Goal: Contribute content: Add original content to the website for others to see

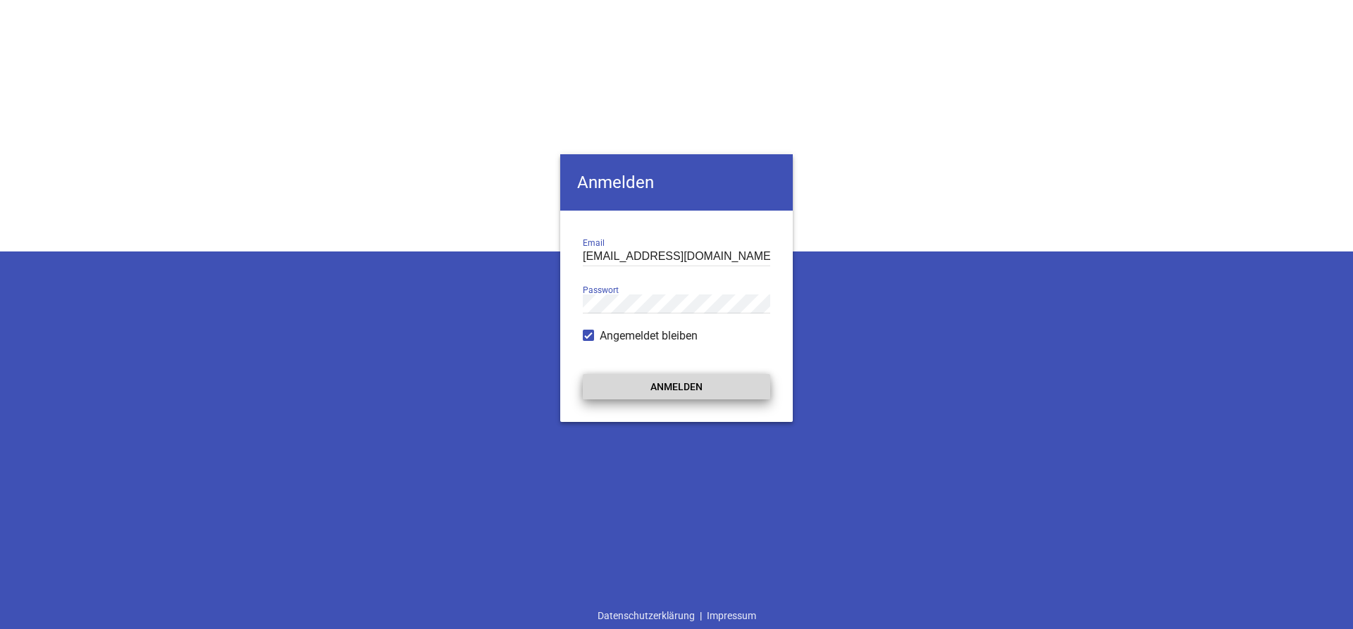
click at [653, 387] on button "Anmelden" at bounding box center [676, 386] width 187 height 25
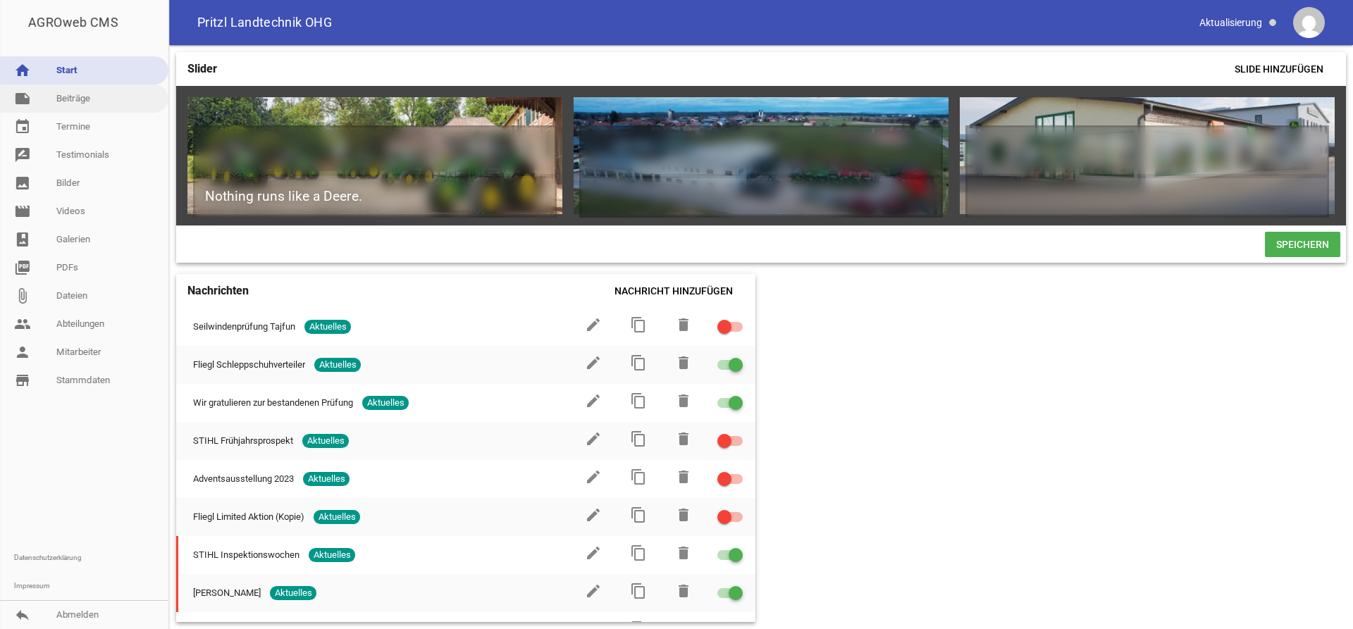
click at [82, 99] on link "note Beiträge" at bounding box center [84, 99] width 168 height 28
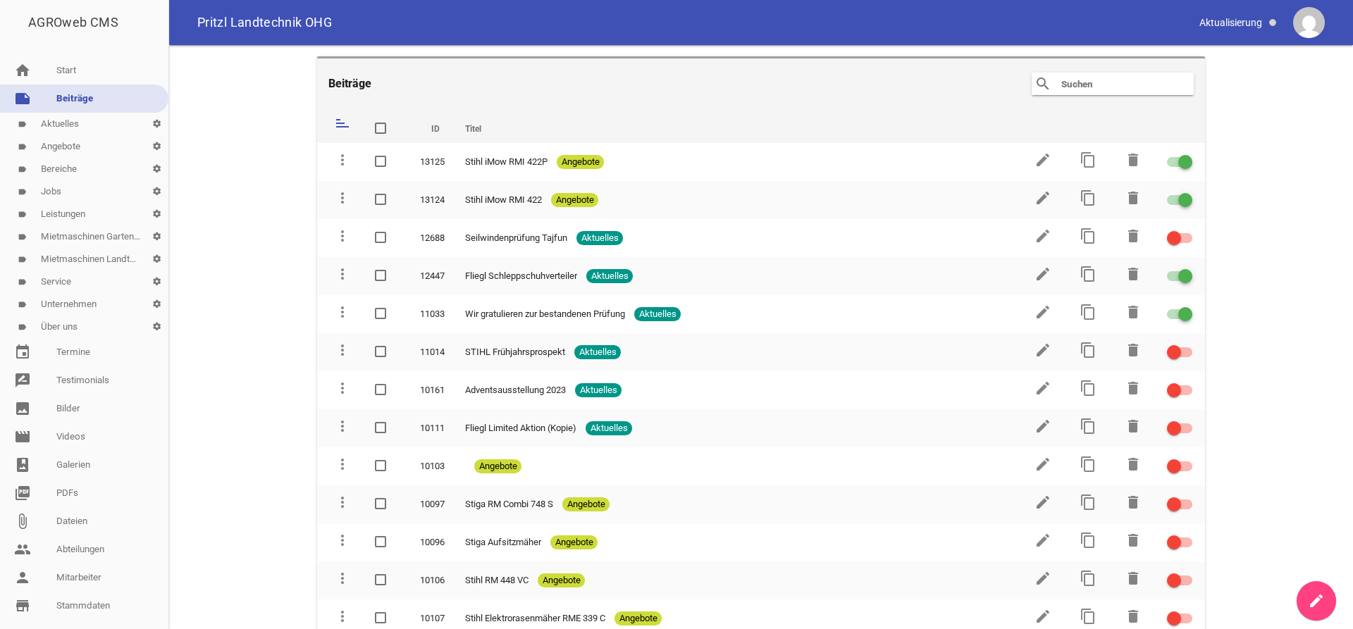
click at [89, 125] on link "label Aktuelles settings" at bounding box center [84, 124] width 168 height 23
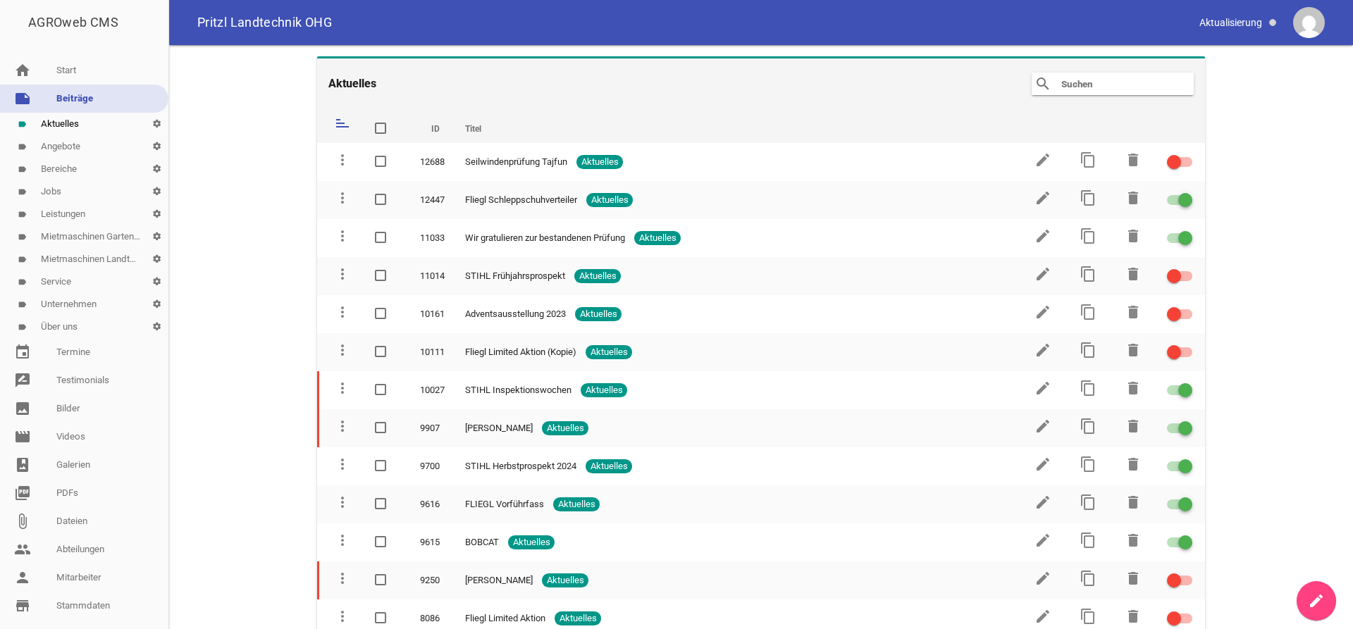
click at [1323, 615] on link "create" at bounding box center [1316, 600] width 39 height 39
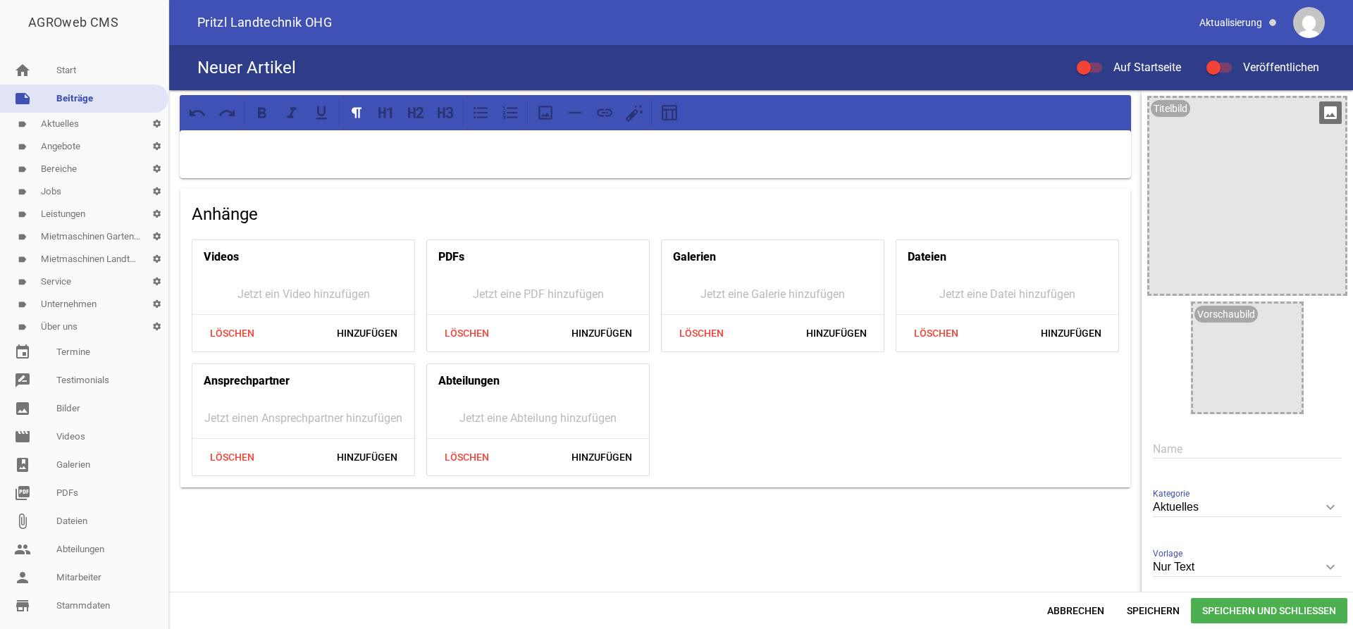
click at [1326, 113] on icon "image" at bounding box center [1330, 112] width 23 height 23
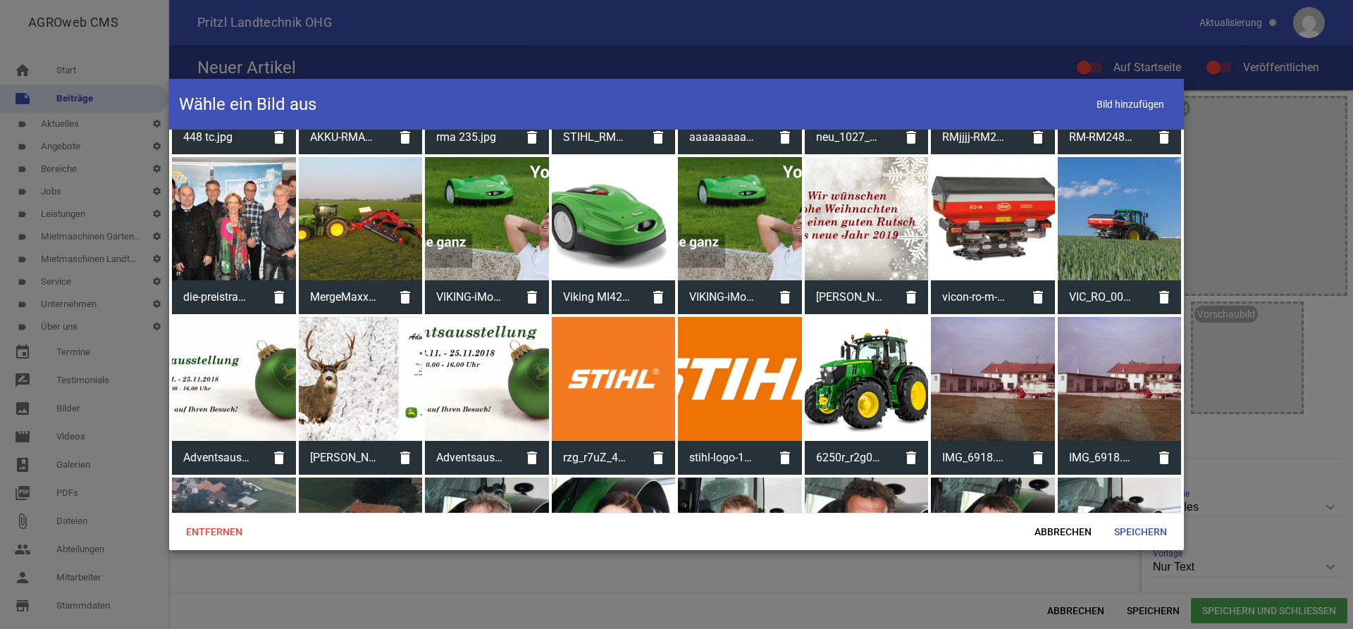
scroll to position [5583, 0]
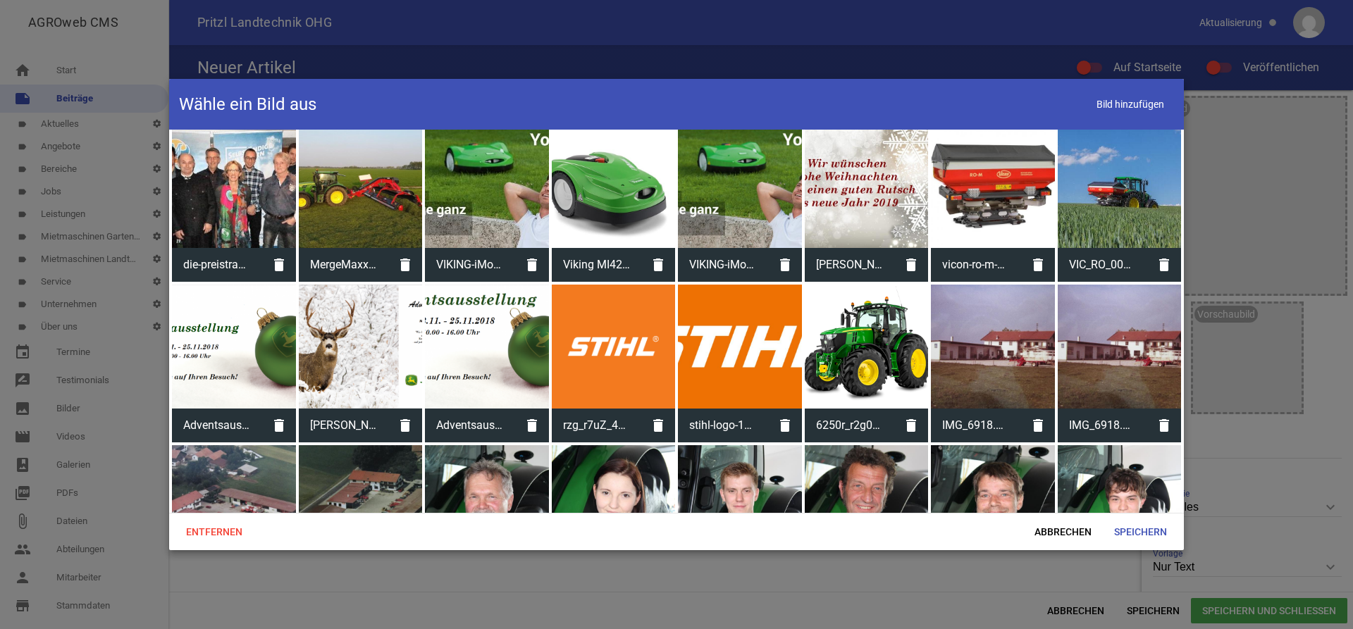
click at [650, 341] on div at bounding box center [614, 347] width 124 height 124
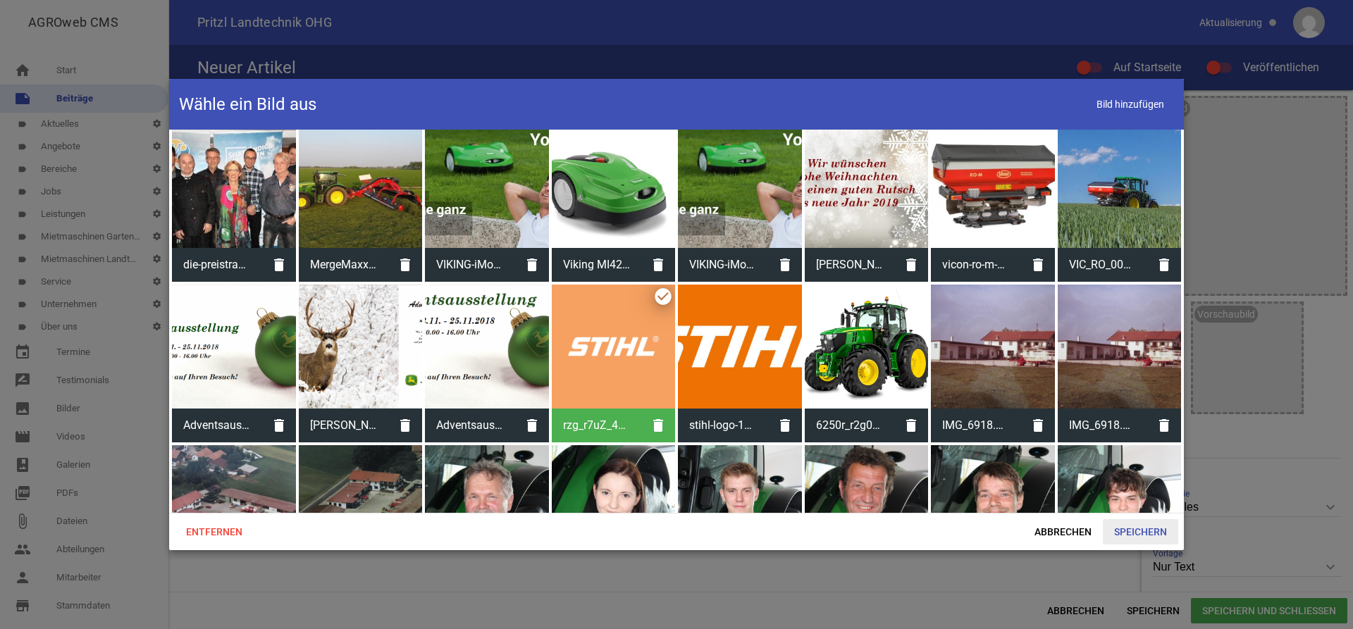
click at [1156, 527] on span "Speichern" at bounding box center [1140, 531] width 75 height 25
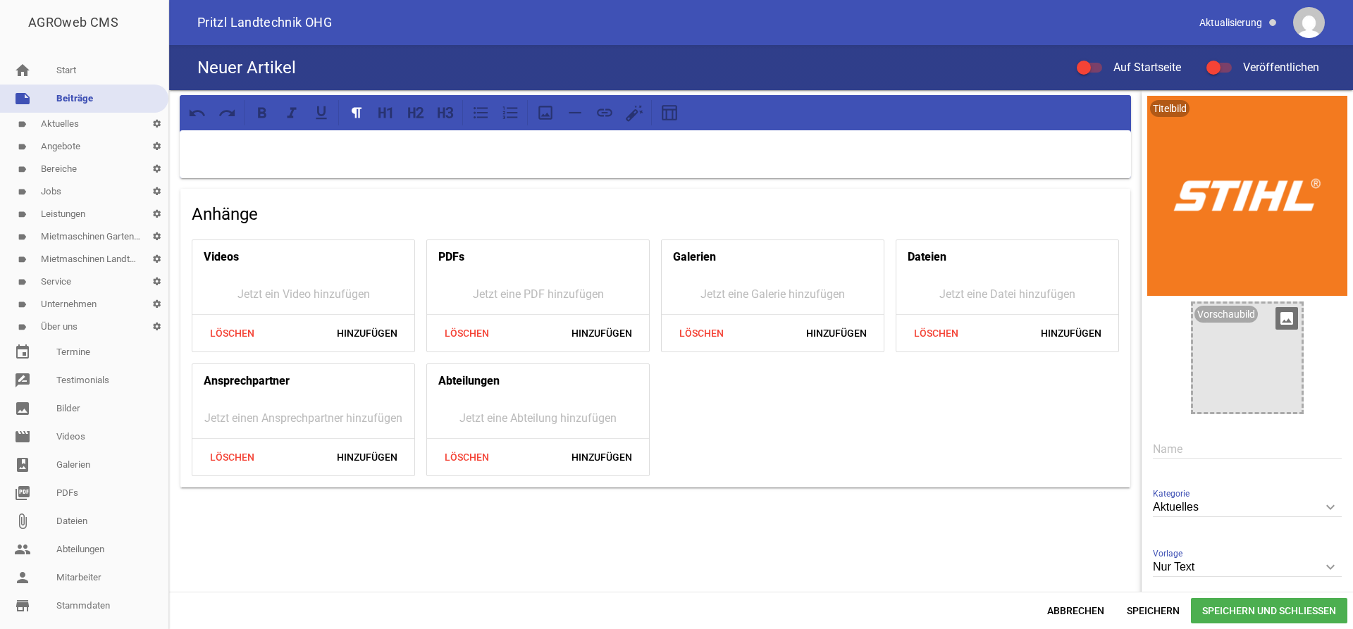
click at [1291, 325] on icon "image" at bounding box center [1287, 318] width 23 height 23
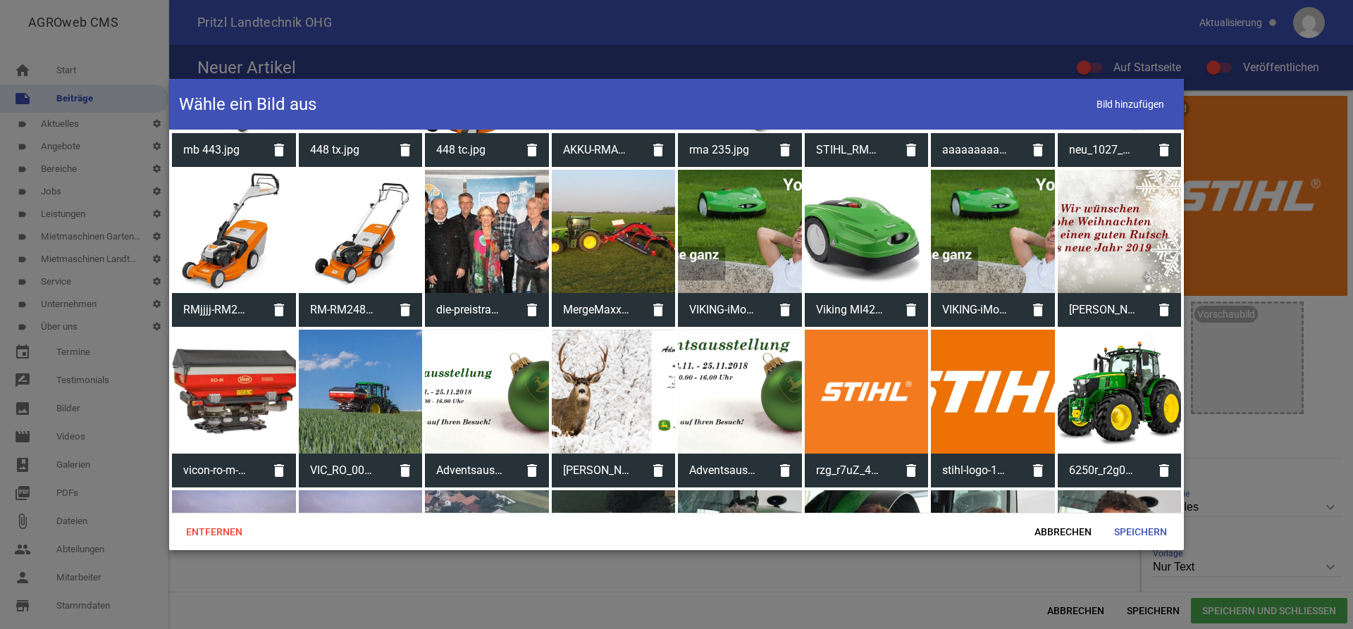
scroll to position [5826, 0]
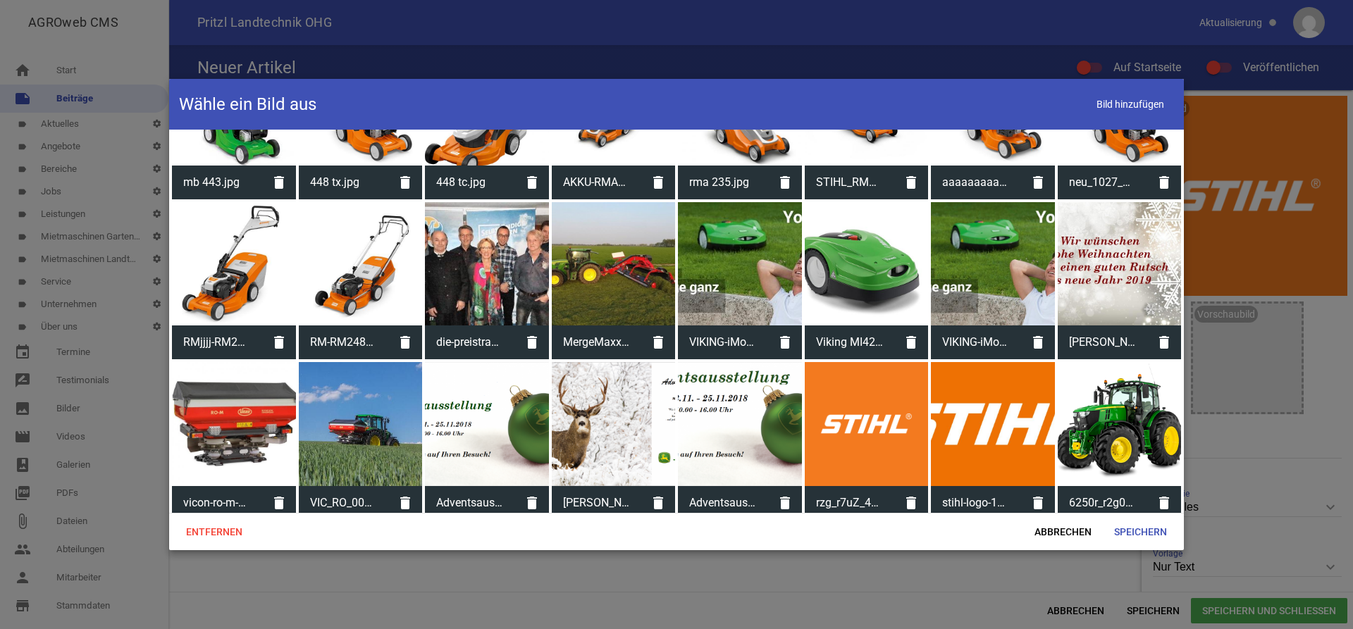
click at [849, 431] on div at bounding box center [867, 424] width 124 height 124
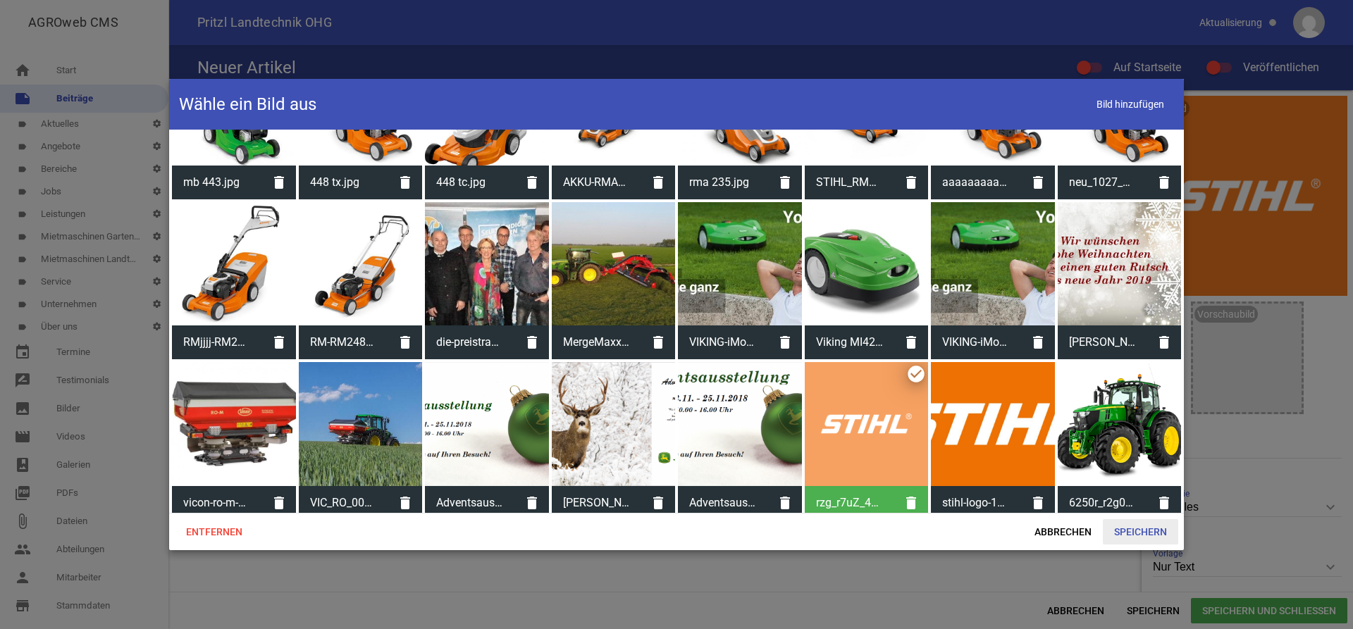
click at [1134, 527] on span "Speichern" at bounding box center [1140, 531] width 75 height 25
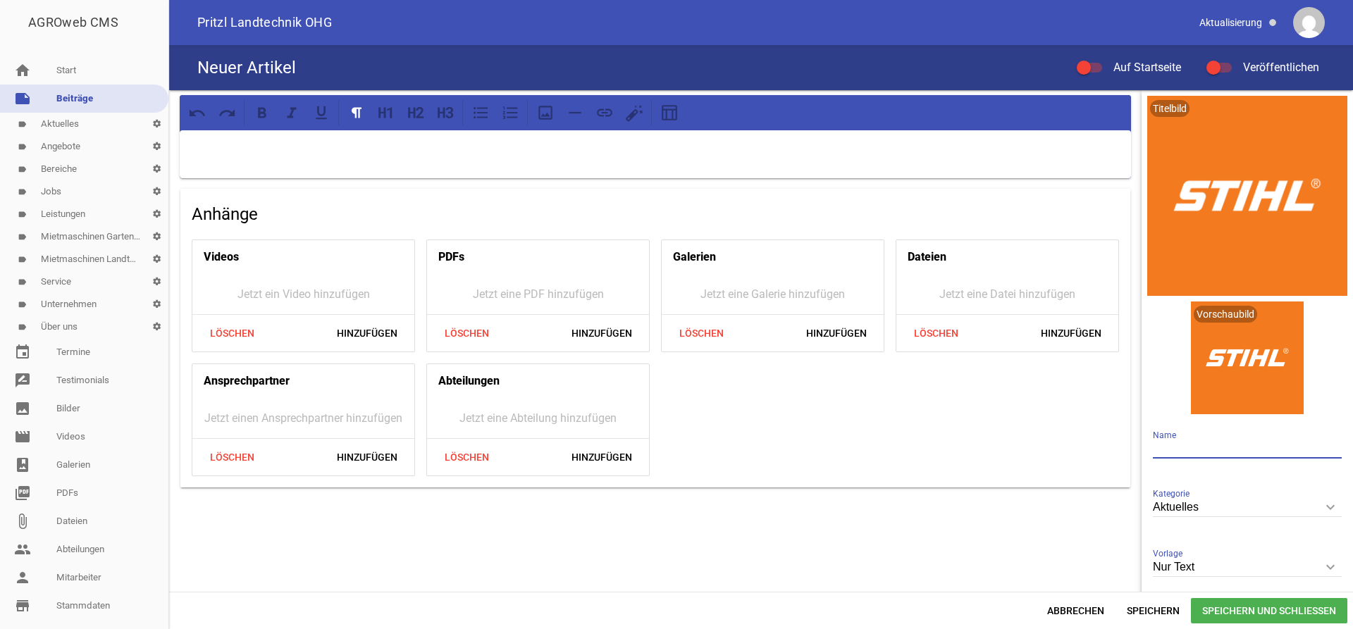
click at [1185, 447] on input "text" at bounding box center [1247, 449] width 189 height 19
type input "Stihl Herbstprospekt 2025"
click at [307, 154] on p at bounding box center [656, 148] width 932 height 17
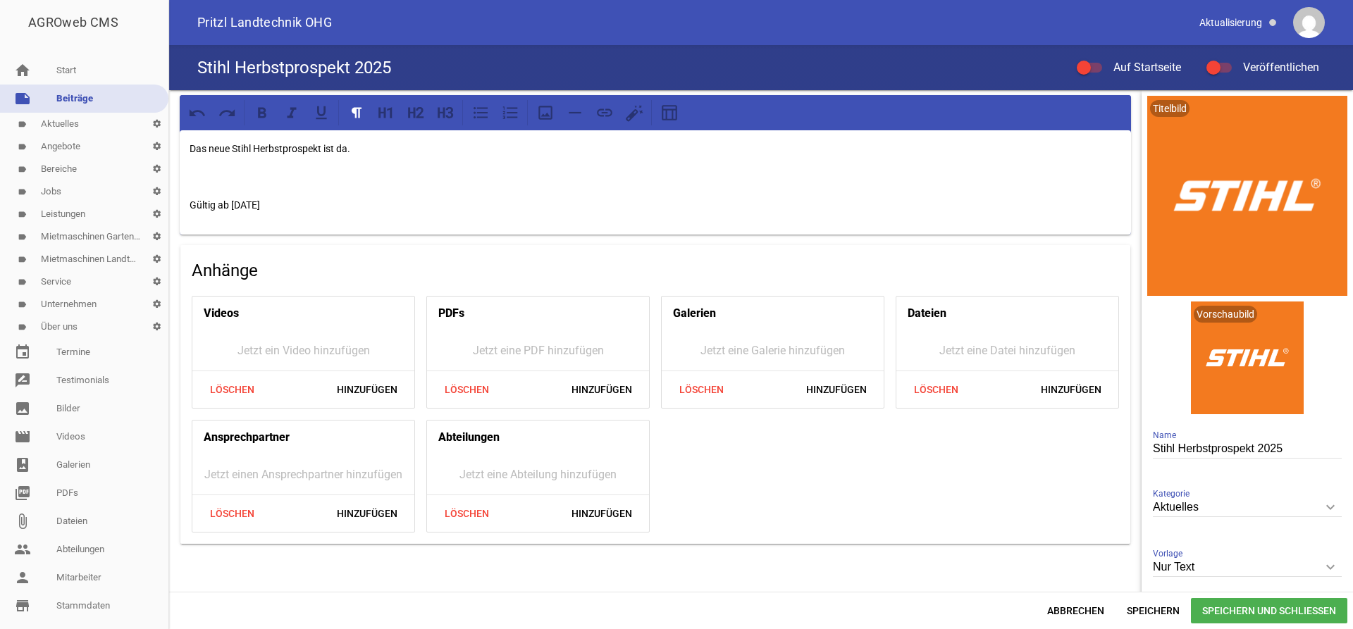
click at [373, 150] on p "Das neue Stihl Herbstprospekt ist da." at bounding box center [656, 148] width 932 height 17
click at [1226, 600] on span "Speichern und Schließen" at bounding box center [1269, 610] width 156 height 25
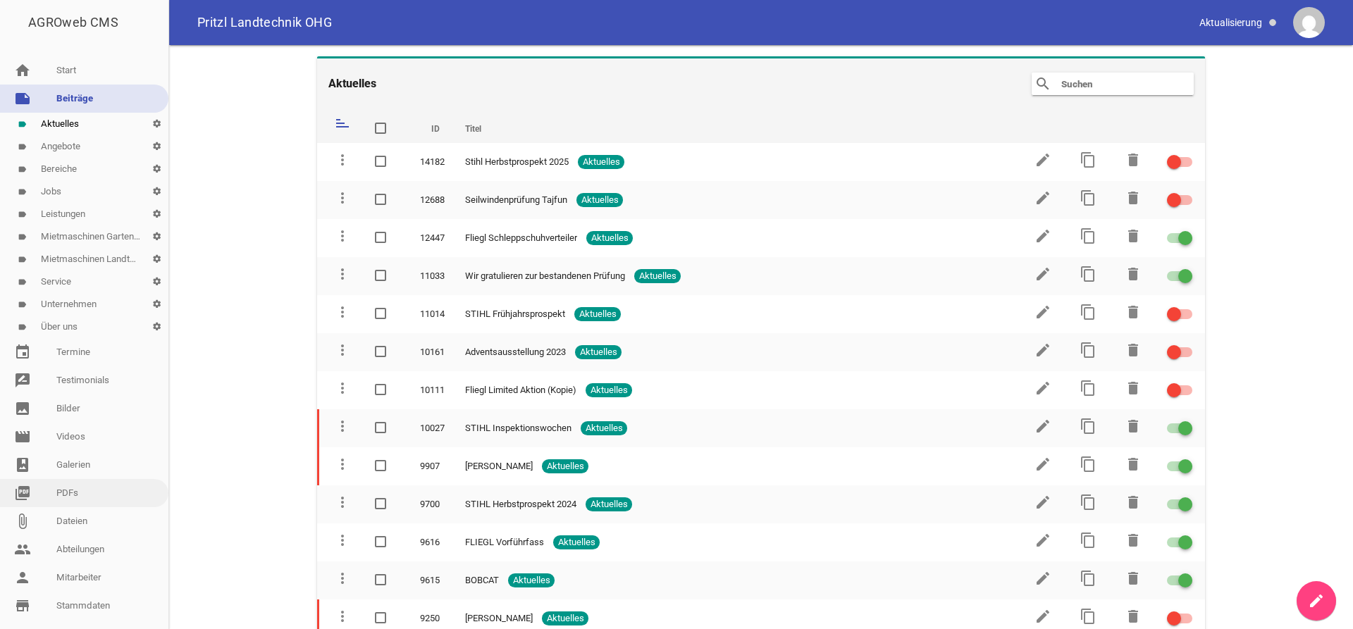
click at [82, 495] on link "picture_as_pdf PDFs" at bounding box center [84, 493] width 168 height 28
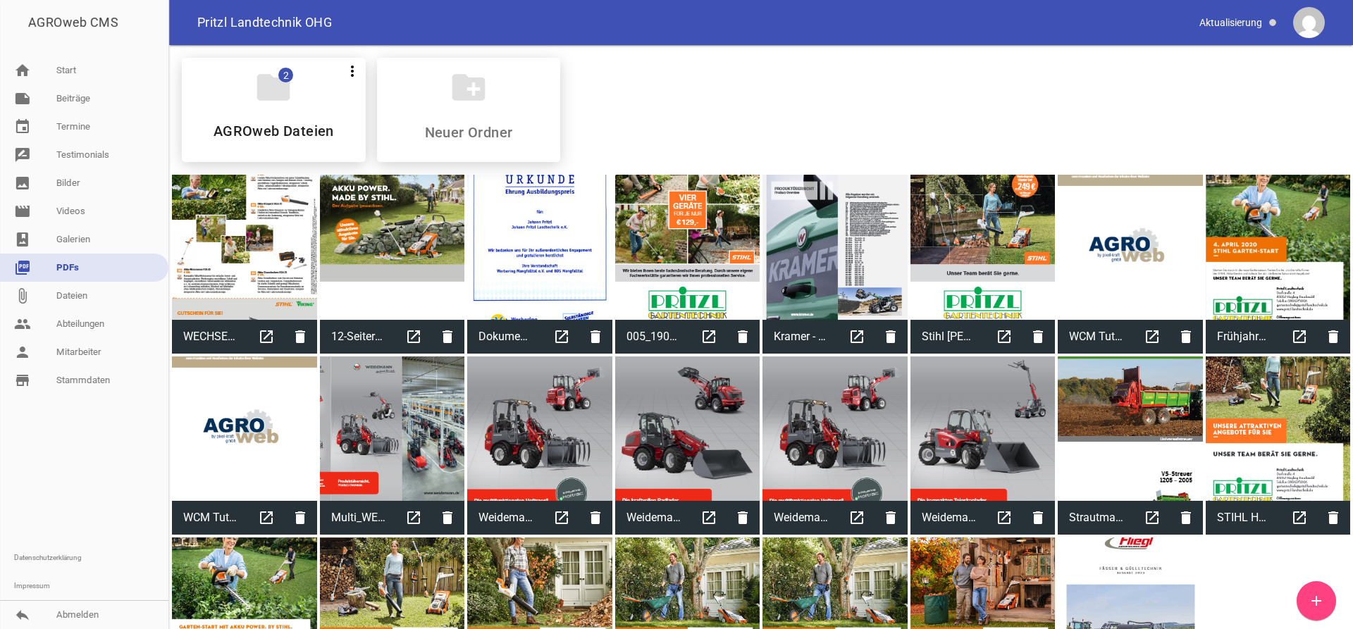
click at [90, 273] on link "picture_as_pdf PDFs" at bounding box center [84, 268] width 168 height 28
click at [1312, 601] on icon "add" at bounding box center [1316, 601] width 17 height 17
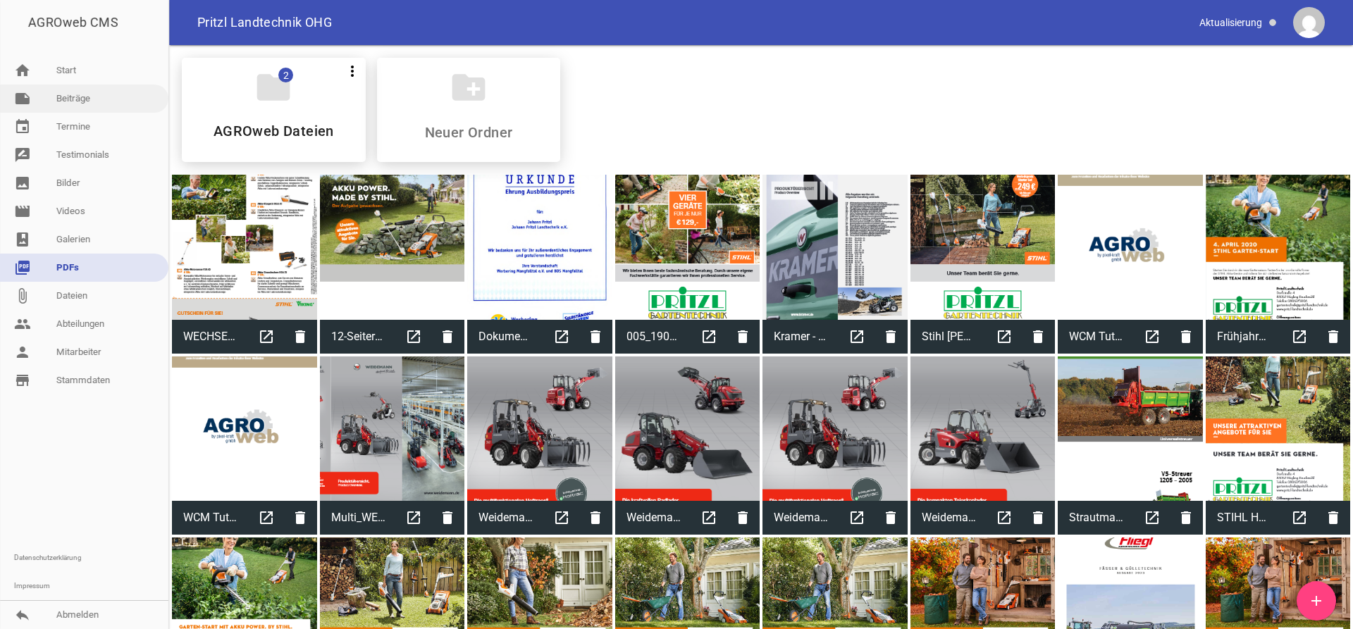
click at [88, 93] on link "note Beiträge" at bounding box center [84, 99] width 168 height 28
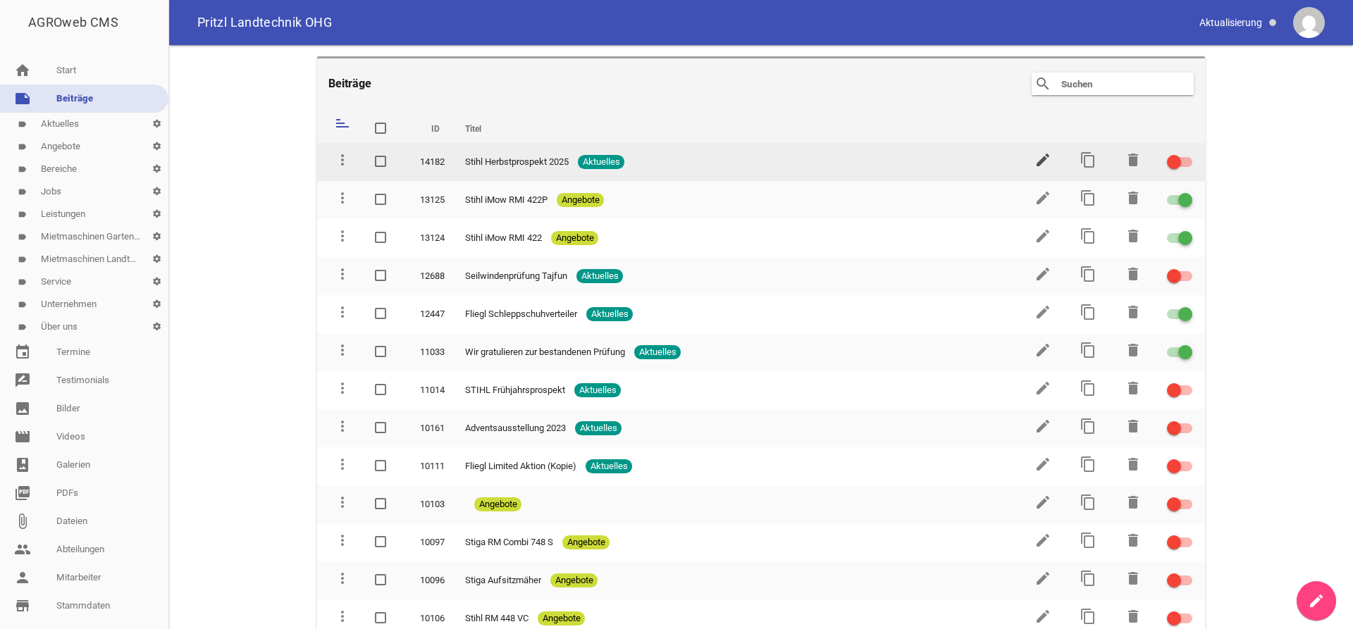
click at [1049, 161] on icon "edit" at bounding box center [1043, 160] width 17 height 17
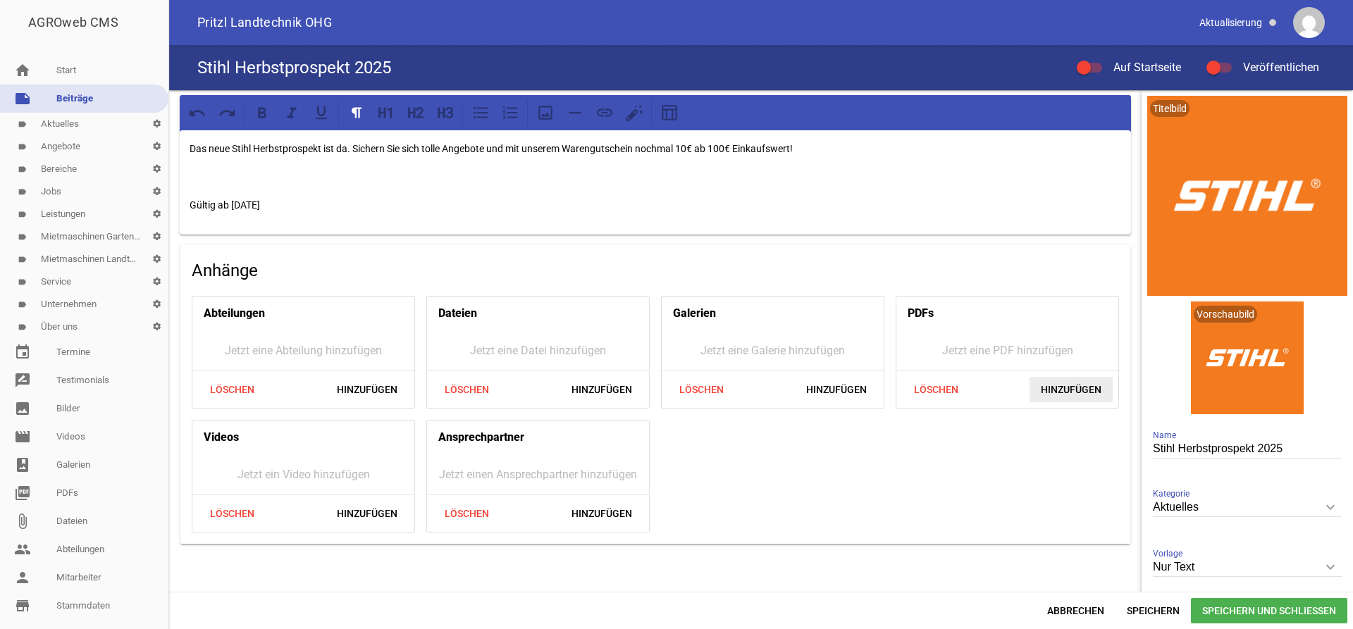
click at [1098, 383] on span "Hinzufügen" at bounding box center [1071, 389] width 83 height 25
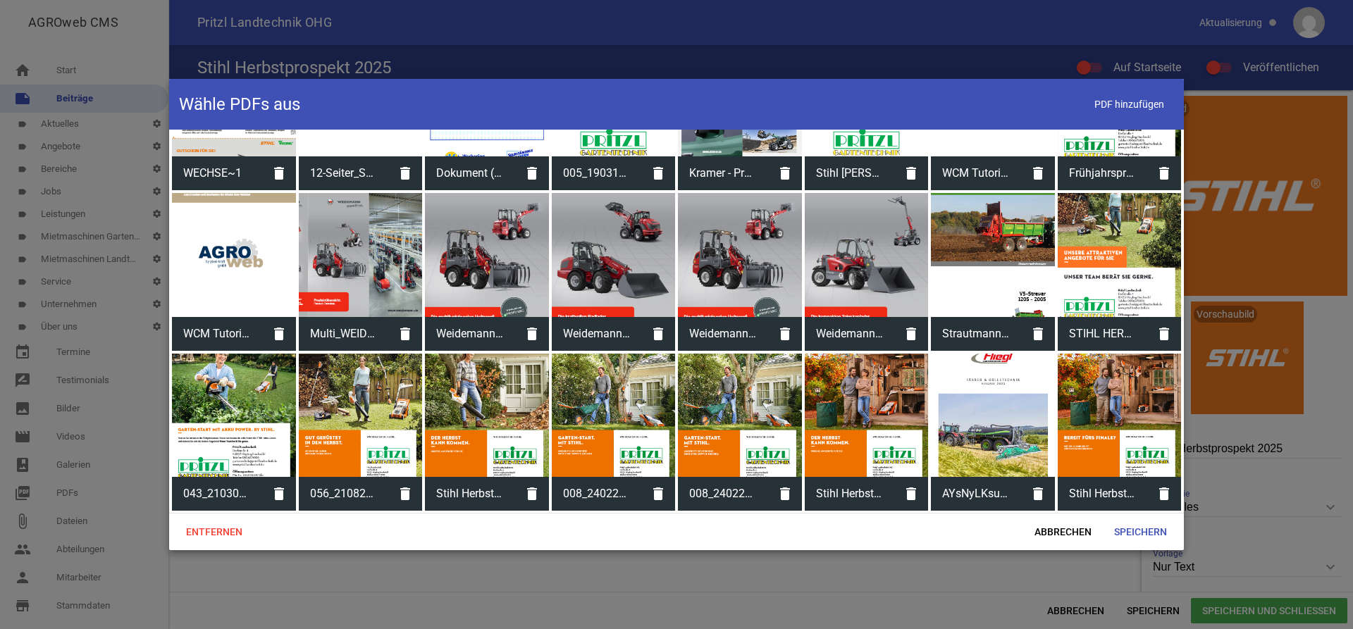
scroll to position [224, 0]
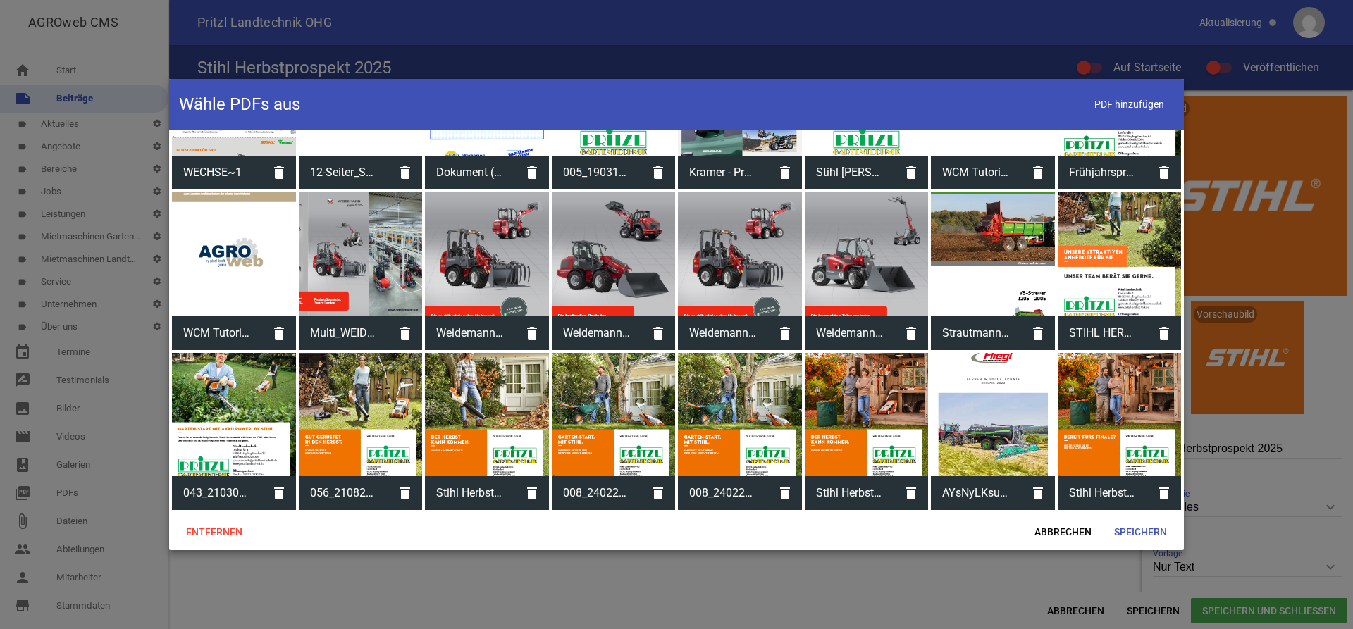
click at [1144, 420] on div at bounding box center [1120, 415] width 124 height 124
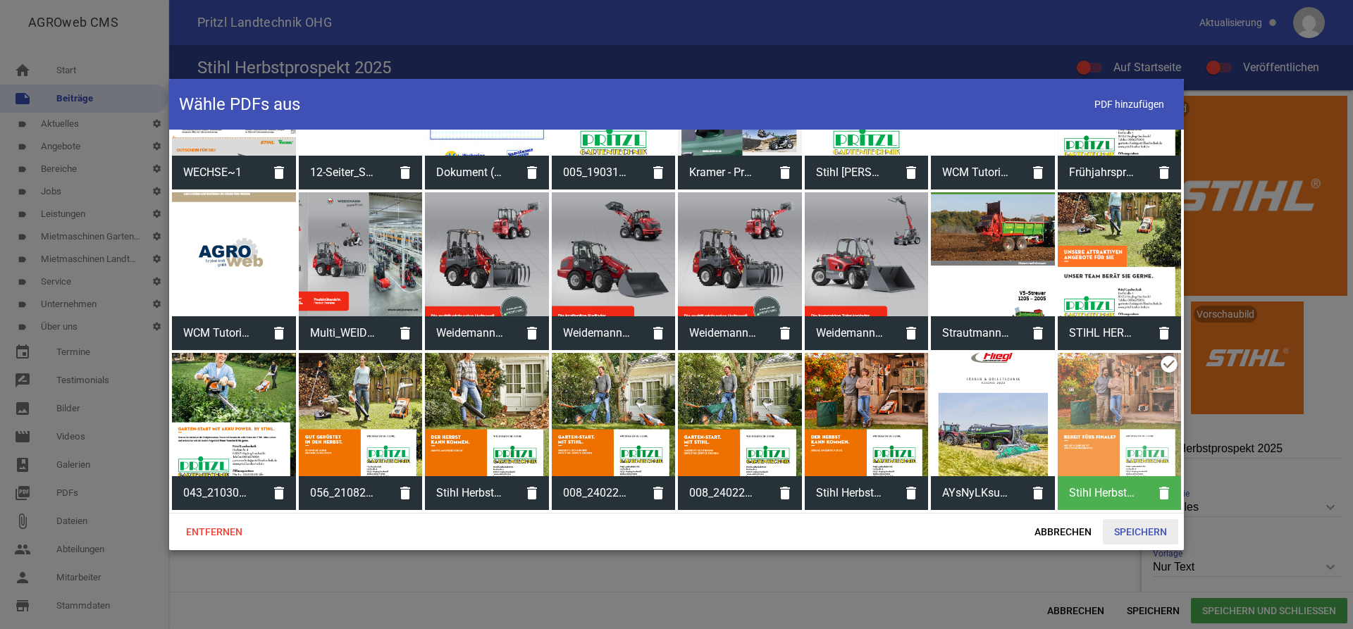
click at [1124, 525] on span "Speichern" at bounding box center [1140, 531] width 75 height 25
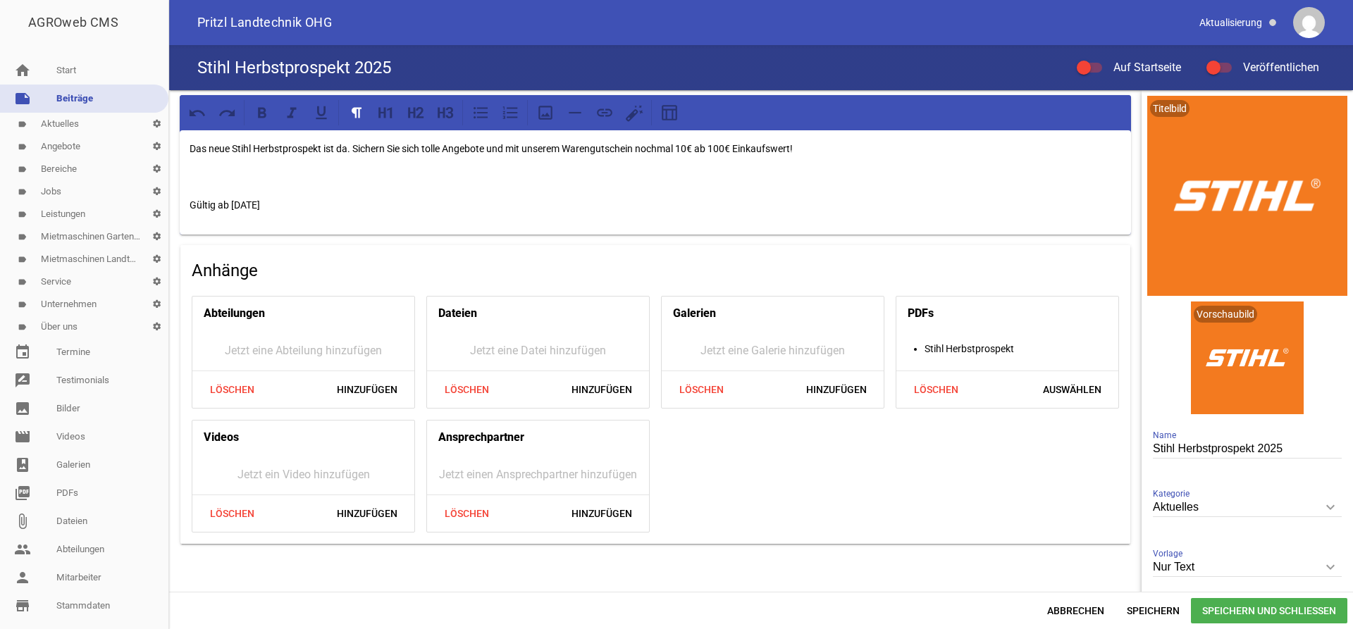
click at [1247, 607] on span "Speichern und Schließen" at bounding box center [1269, 610] width 156 height 25
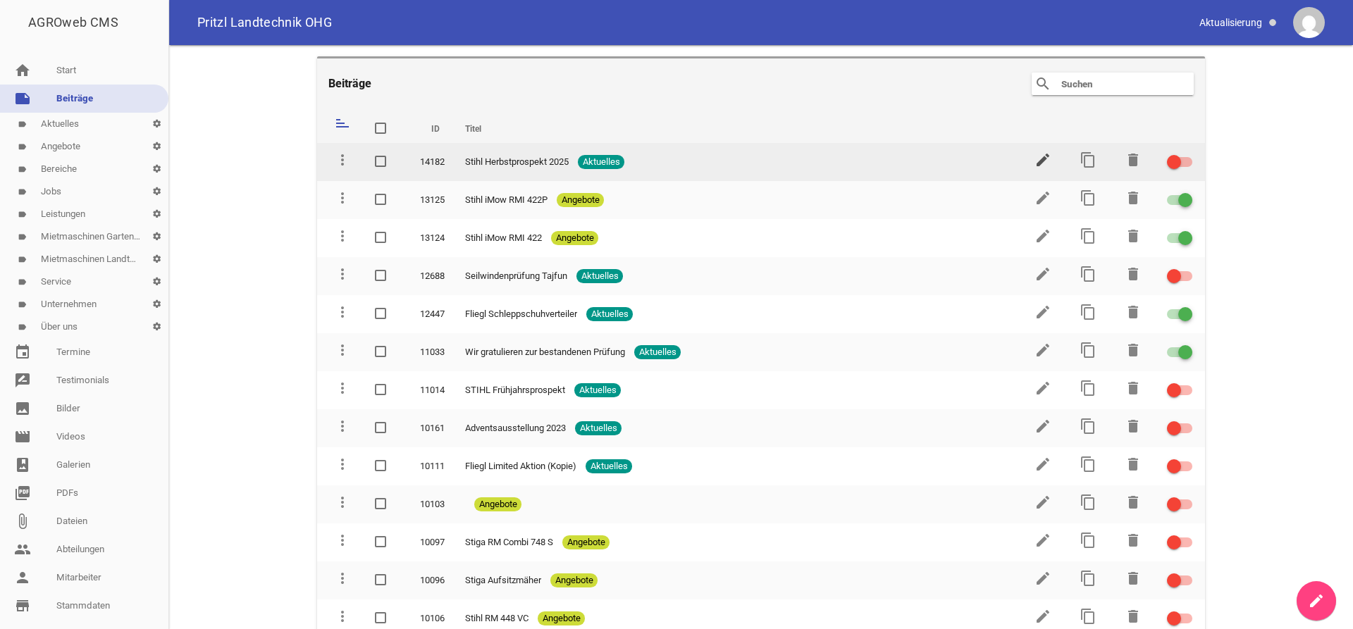
click at [1042, 157] on icon "edit" at bounding box center [1043, 160] width 17 height 17
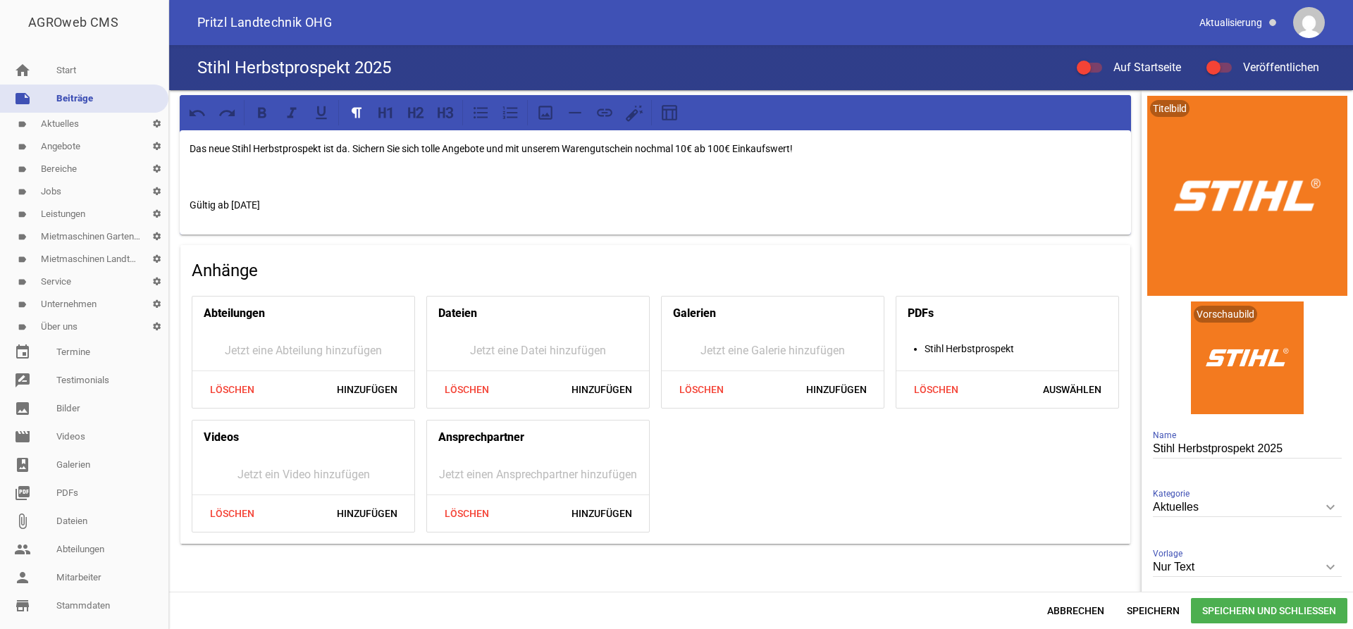
click at [1213, 63] on div at bounding box center [1214, 68] width 14 height 14
click at [1226, 59] on input "Veröffentlichen" at bounding box center [1226, 59] width 0 height 0
click at [1088, 71] on div at bounding box center [1084, 68] width 14 height 14
click at [1097, 59] on input "Auf Startseite" at bounding box center [1097, 59] width 0 height 0
click at [1264, 605] on span "Speichern und Schließen" at bounding box center [1269, 610] width 156 height 25
